Goal: Task Accomplishment & Management: Use online tool/utility

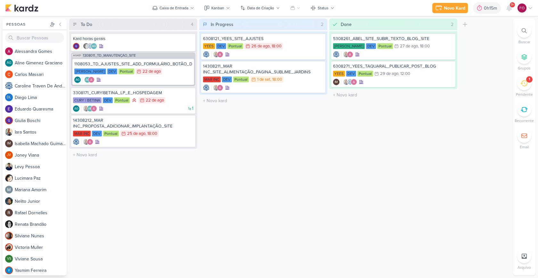
click at [526, 82] on icon at bounding box center [523, 83] width 7 height 6
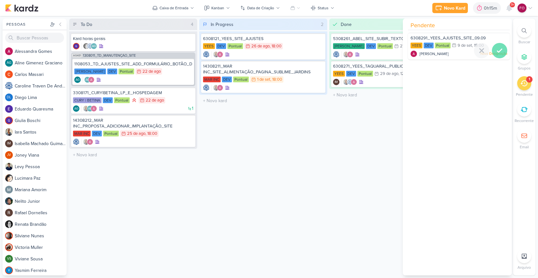
click at [499, 50] on icon at bounding box center [499, 51] width 8 height 8
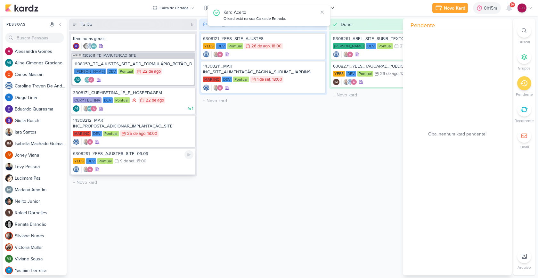
click at [143, 156] on div "6308291_YEES_AJUSTES_SITE_09.09" at bounding box center [133, 154] width 120 height 6
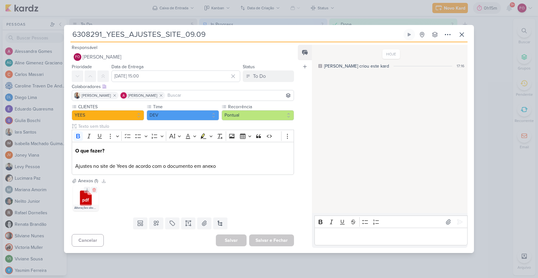
click at [89, 195] on icon at bounding box center [86, 197] width 12 height 15
click at [461, 33] on icon at bounding box center [462, 35] width 8 height 8
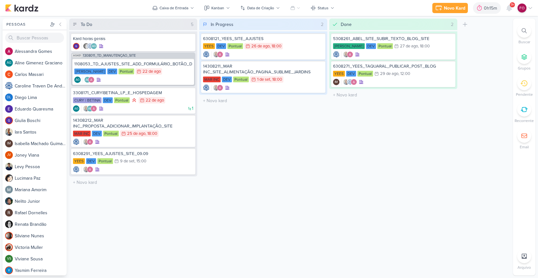
click at [211, 193] on div "In Progress 2 Mover Para Esquerda Mover Para Direita [GEOGRAPHIC_DATA] 6308121_…" at bounding box center [263, 147] width 128 height 257
click at [175, 70] on div "[PERSON_NAME] DEV Pontual 22/8 [DATE]" at bounding box center [133, 71] width 118 height 7
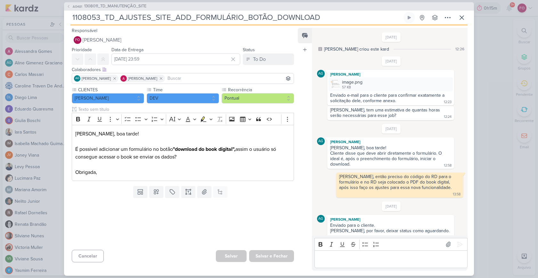
scroll to position [154, 0]
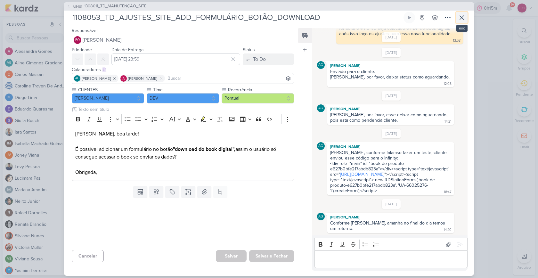
click at [463, 19] on icon at bounding box center [462, 18] width 8 height 8
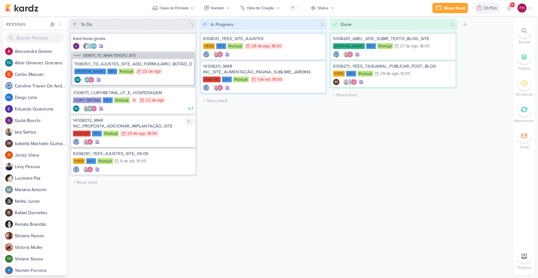
click at [167, 135] on div "MAR INC DEV Pontual 25/8 [DATE] 18:00" at bounding box center [133, 133] width 120 height 7
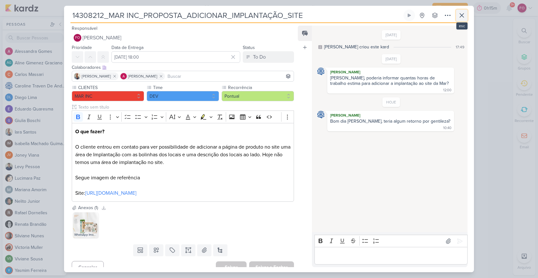
click at [465, 18] on icon at bounding box center [462, 16] width 8 height 8
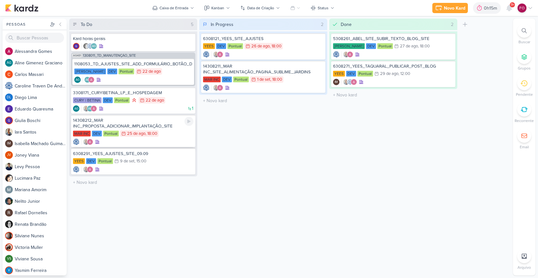
click at [171, 133] on div "MAR INC DEV Pontual 25/8 [DATE] 18:00" at bounding box center [133, 133] width 120 height 7
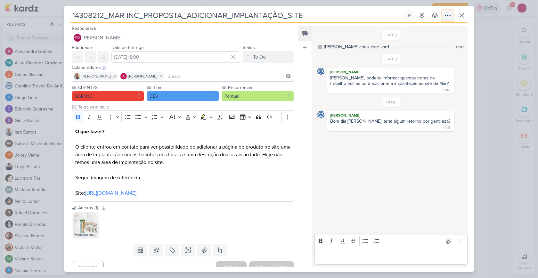
click at [449, 15] on icon at bounding box center [448, 16] width 8 height 8
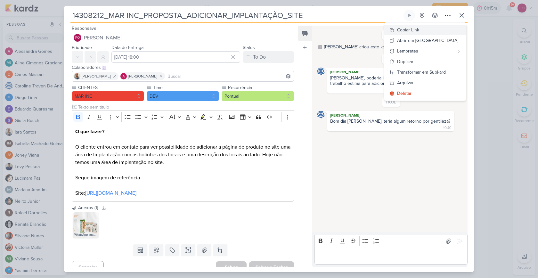
click at [432, 28] on button "Copiar Link" at bounding box center [425, 30] width 82 height 11
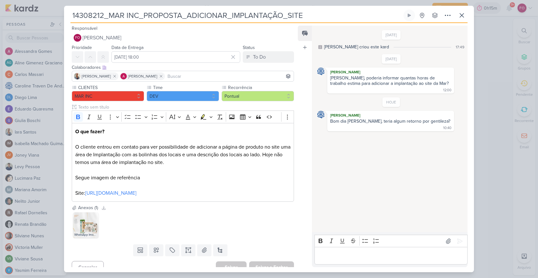
click at [338, 257] on p "Editor editing area: main" at bounding box center [390, 256] width 146 height 8
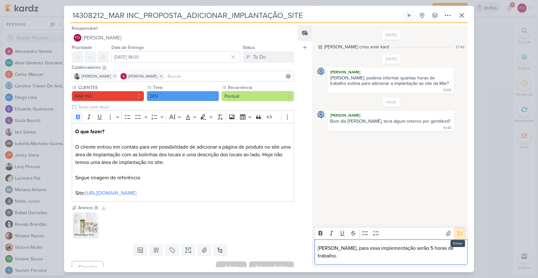
click at [456, 237] on icon at bounding box center [459, 233] width 6 height 6
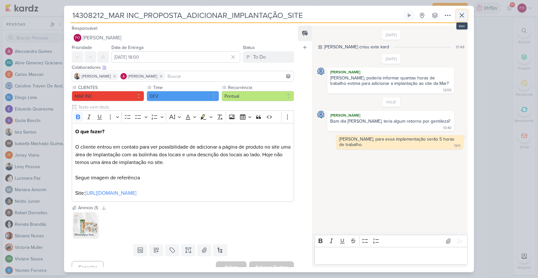
click at [463, 17] on icon at bounding box center [462, 16] width 8 height 8
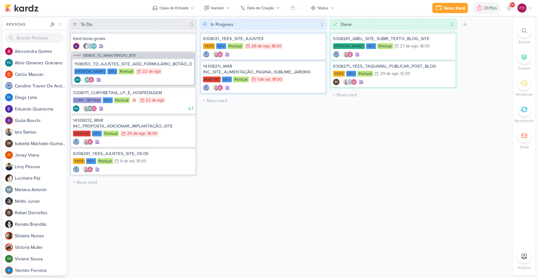
drag, startPoint x: 287, startPoint y: 126, endPoint x: 292, endPoint y: 135, distance: 10.0
click at [288, 130] on div "In Progress 2 Mover Para Esquerda Mover Para Direita [GEOGRAPHIC_DATA] 6308121_…" at bounding box center [263, 147] width 128 height 257
click at [267, 47] on div "26 de ago" at bounding box center [260, 46] width 18 height 4
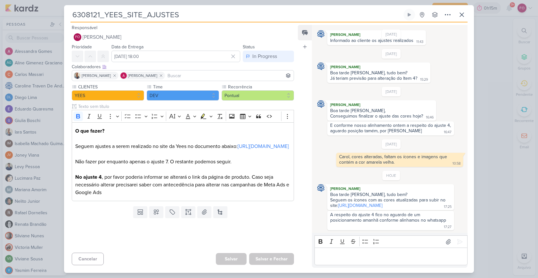
scroll to position [169, 0]
click at [237, 149] on link "[URL][DOMAIN_NAME]" at bounding box center [262, 146] width 51 height 6
